Goal: Task Accomplishment & Management: Use online tool/utility

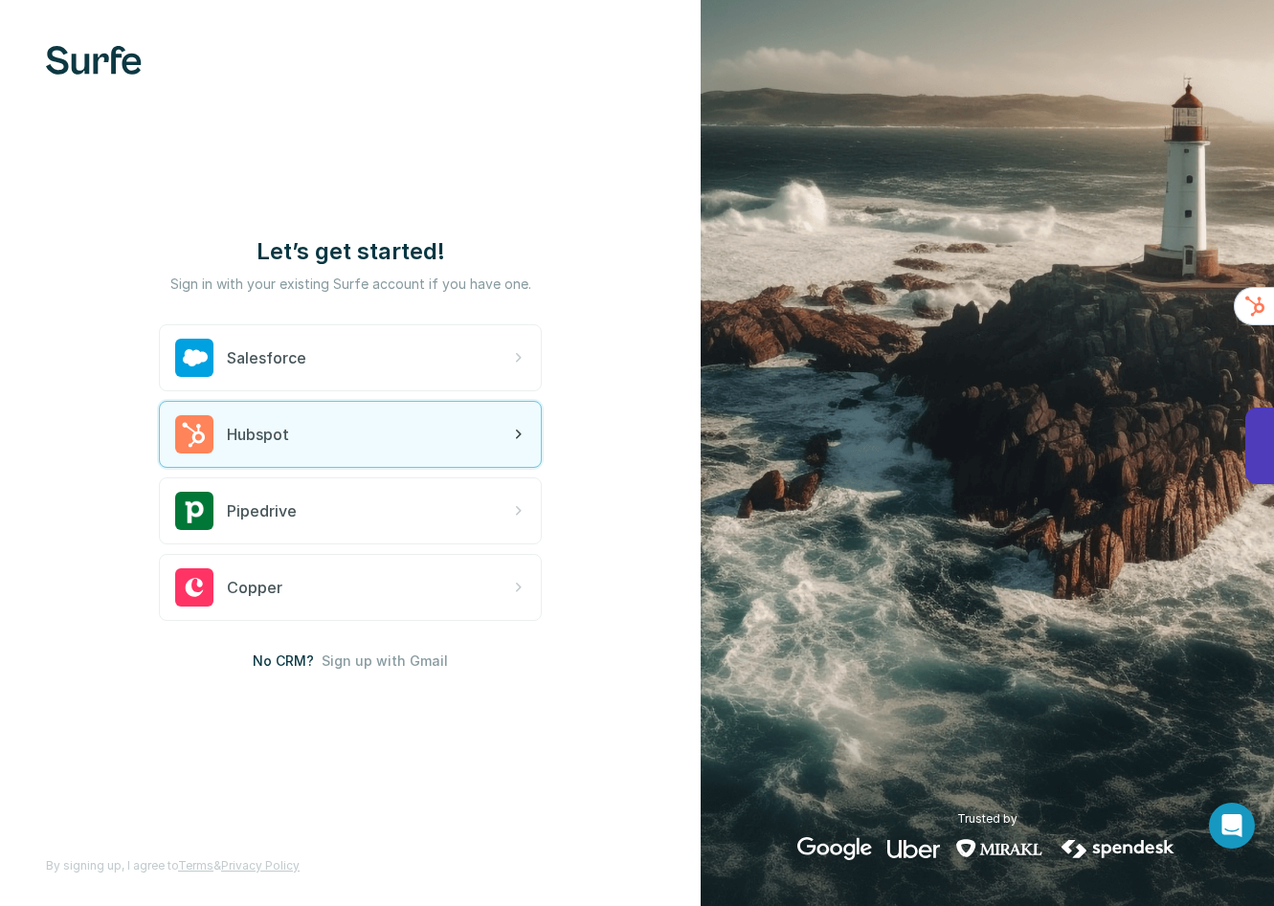
click at [346, 444] on div "Hubspot" at bounding box center [350, 434] width 381 height 65
